Goal: Information Seeking & Learning: Learn about a topic

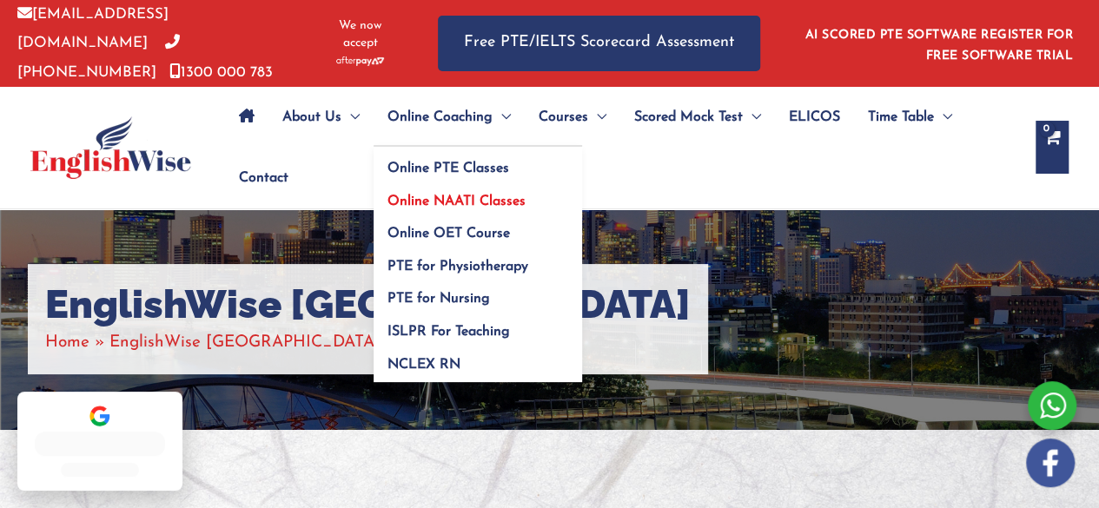
scroll to position [0, 0]
click at [513, 195] on span "Online NAATI Classes" at bounding box center [457, 202] width 138 height 14
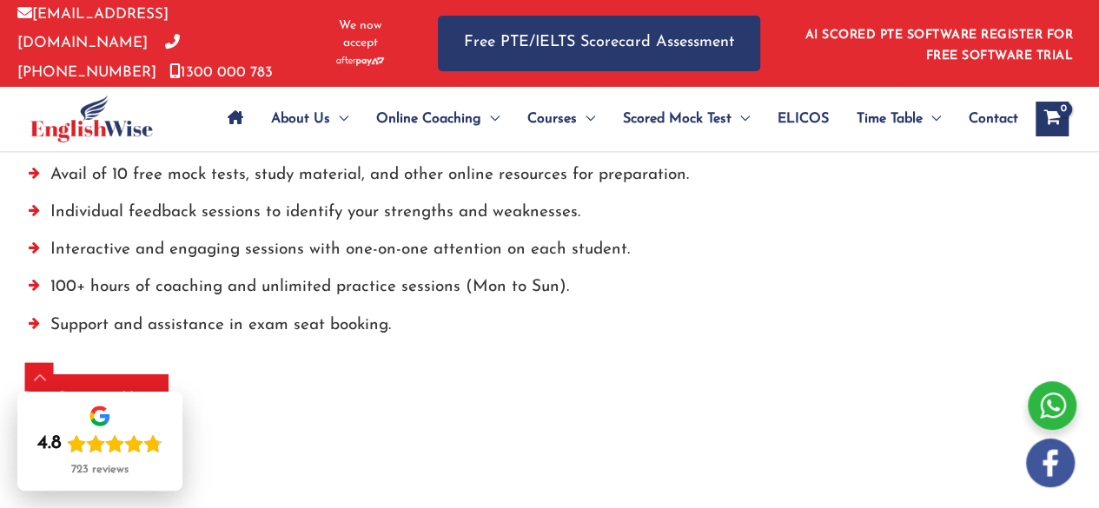
scroll to position [2951, 0]
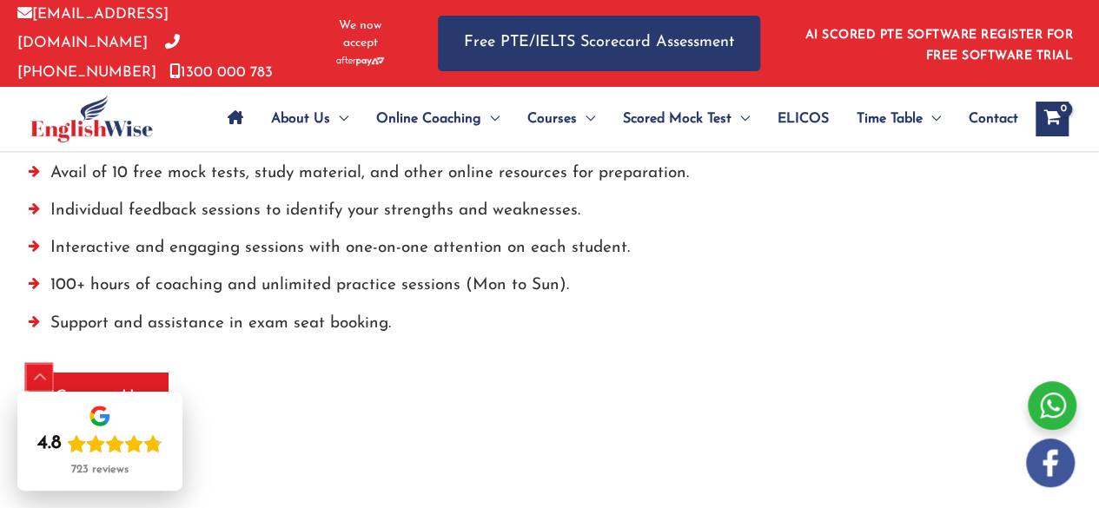
click at [41, 375] on div "Scroll to Top" at bounding box center [40, 378] width 28 height 28
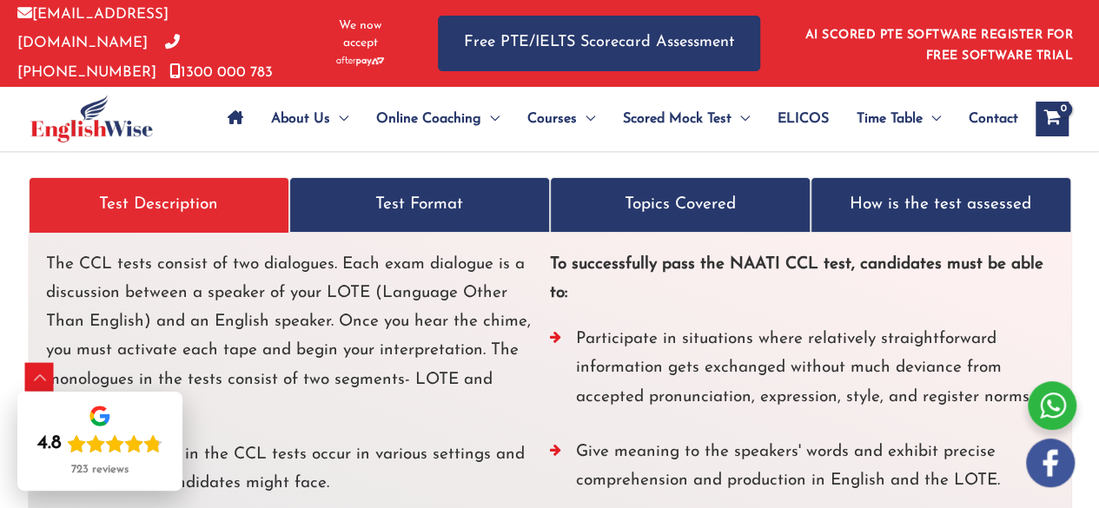
scroll to position [3349, 0]
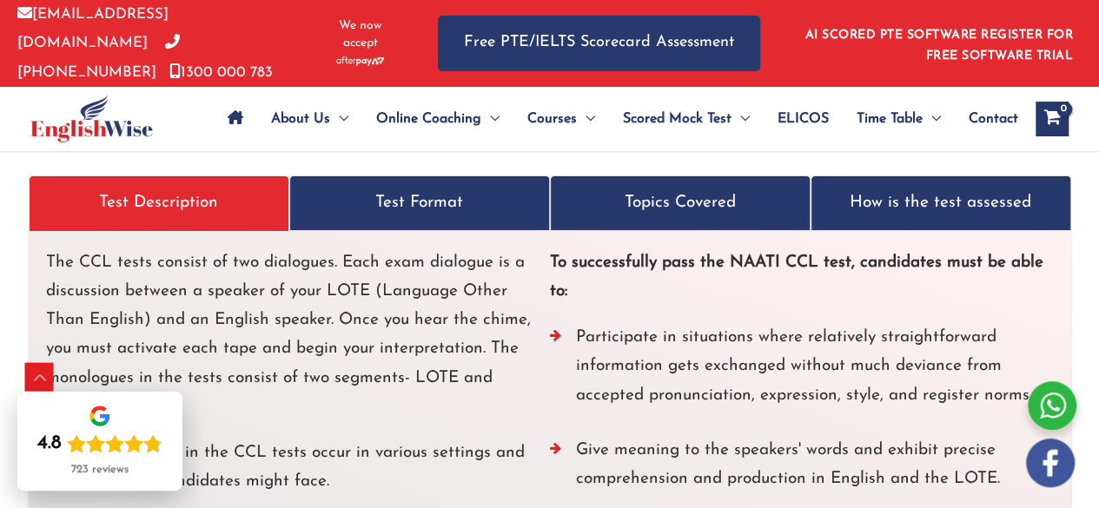
click at [354, 222] on link "Test Format" at bounding box center [419, 203] width 261 height 55
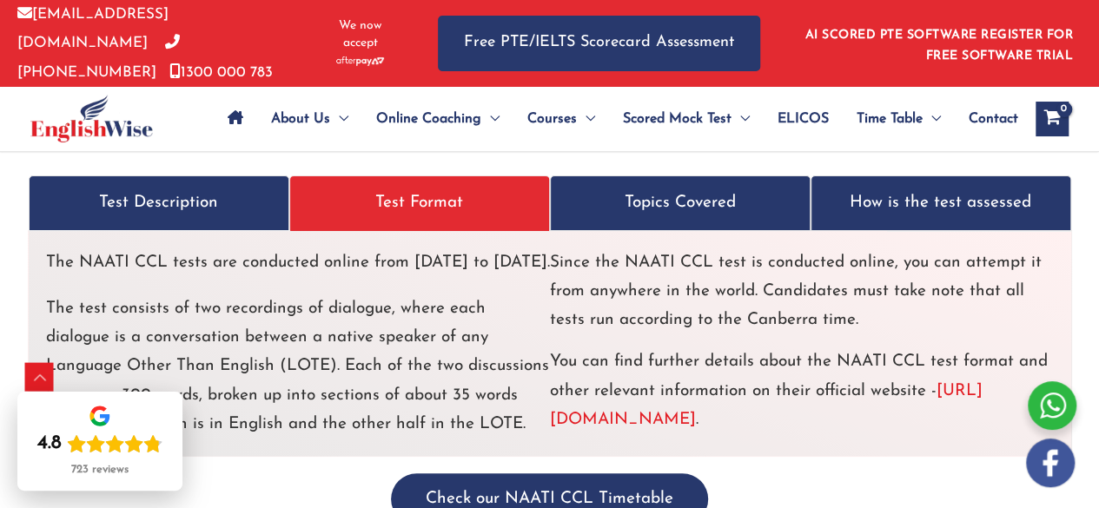
click at [359, 218] on link "Test Format" at bounding box center [419, 203] width 261 height 55
click at [871, 204] on p "How is the test assessed" at bounding box center [941, 203] width 233 height 29
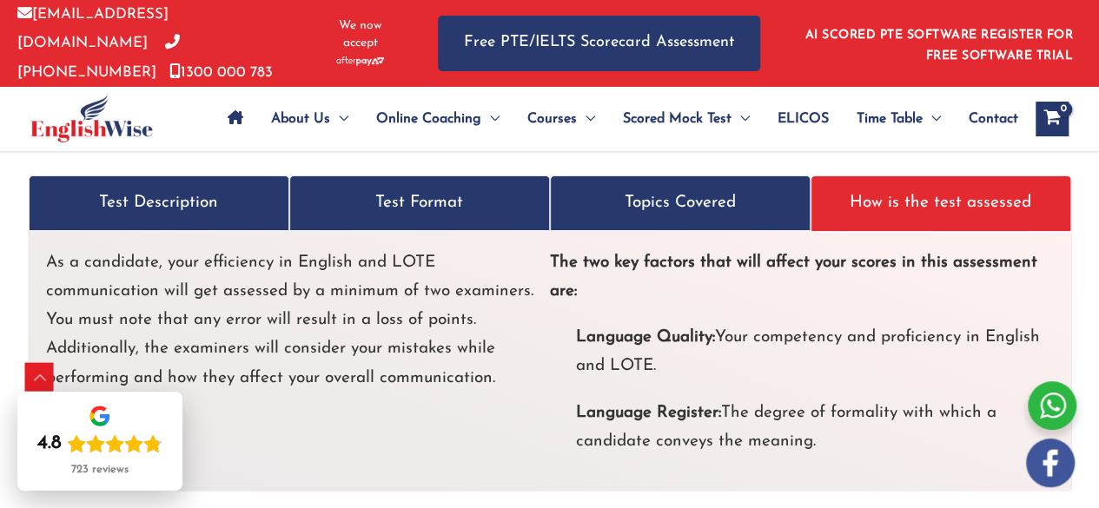
click at [253, 203] on p "Test Description" at bounding box center [159, 203] width 233 height 29
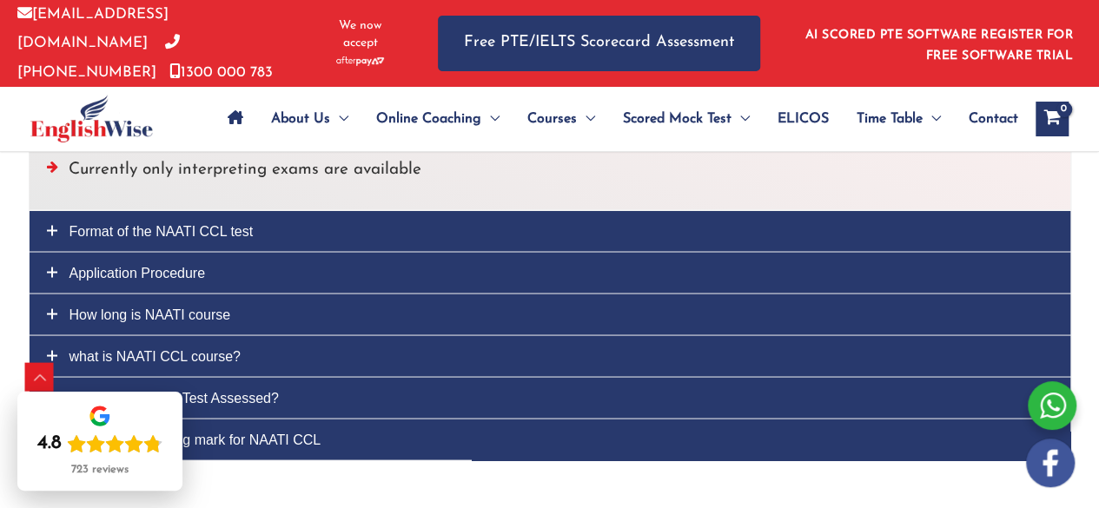
scroll to position [4769, 0]
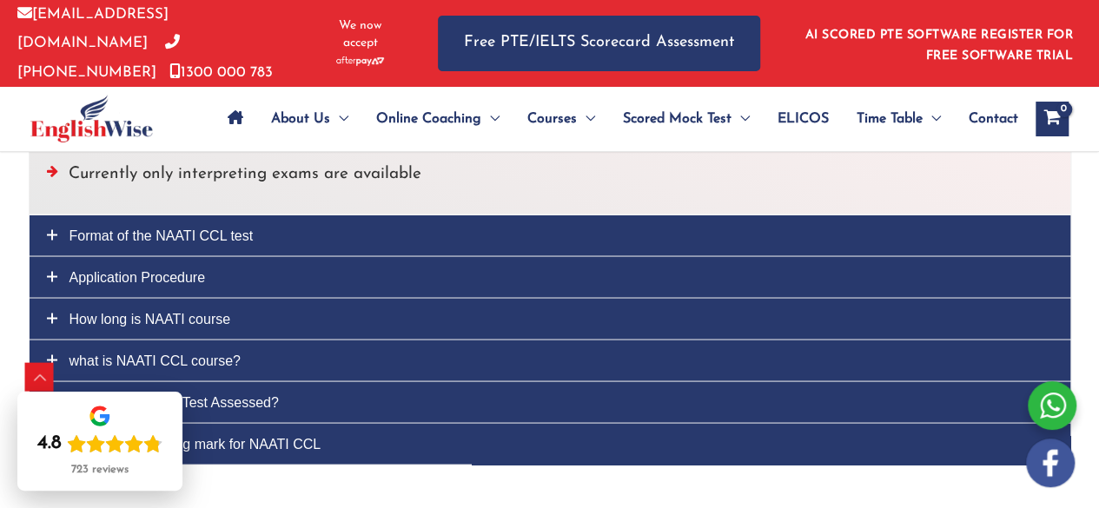
click at [172, 311] on span "How long is NAATI course" at bounding box center [151, 318] width 162 height 15
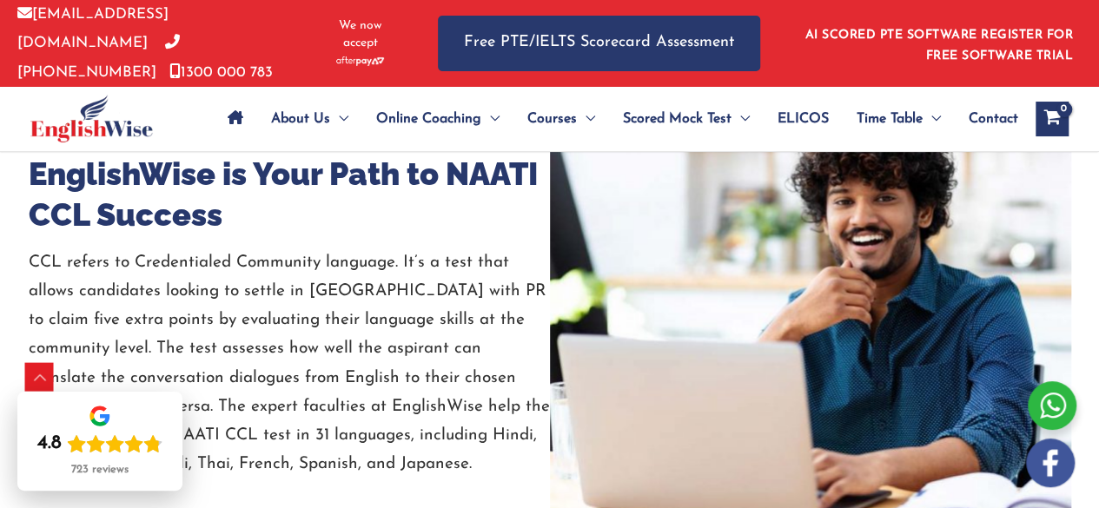
scroll to position [2037, 0]
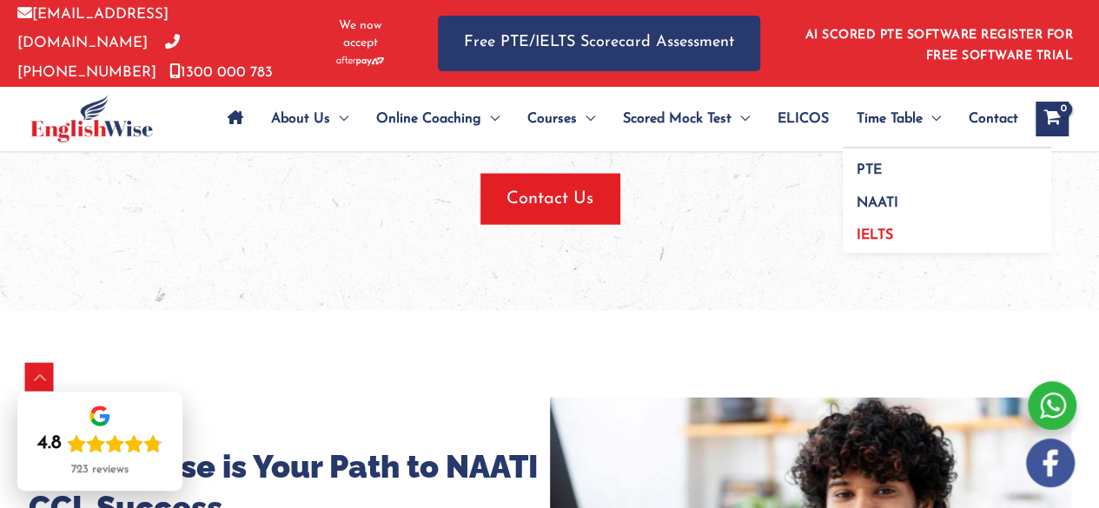
click at [879, 237] on link "IELTS" at bounding box center [947, 234] width 209 height 40
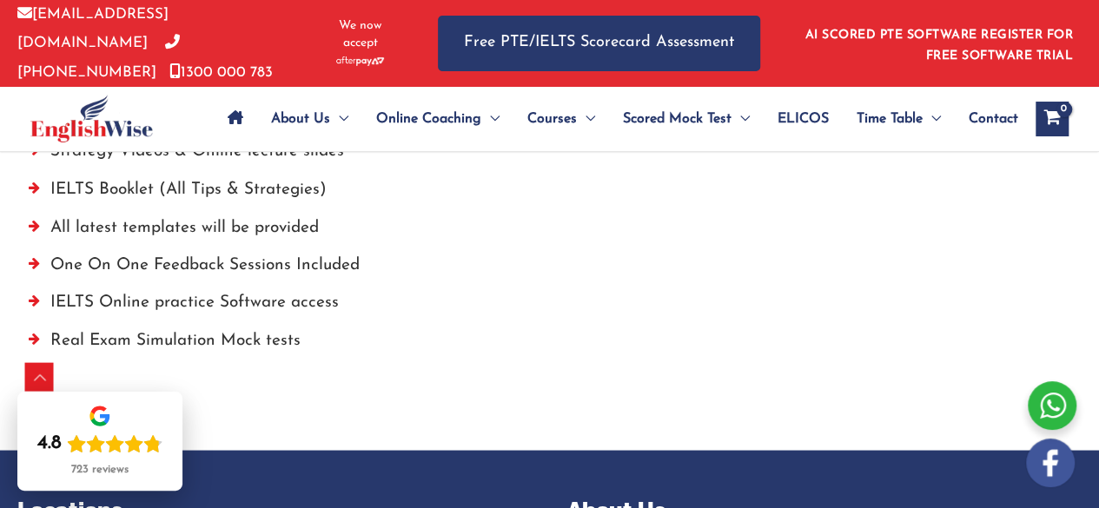
scroll to position [1428, 0]
